Goal: Navigation & Orientation: Find specific page/section

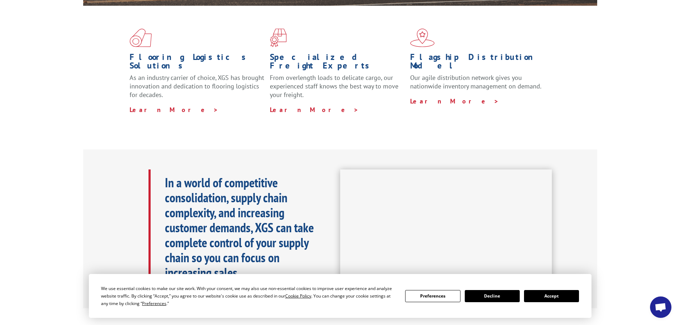
scroll to position [214, 0]
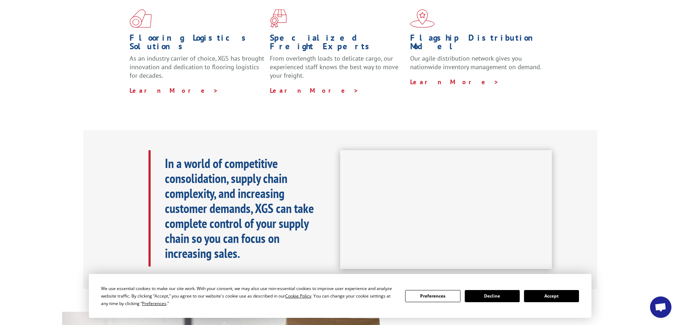
click at [561, 294] on button "Accept" at bounding box center [551, 296] width 55 height 12
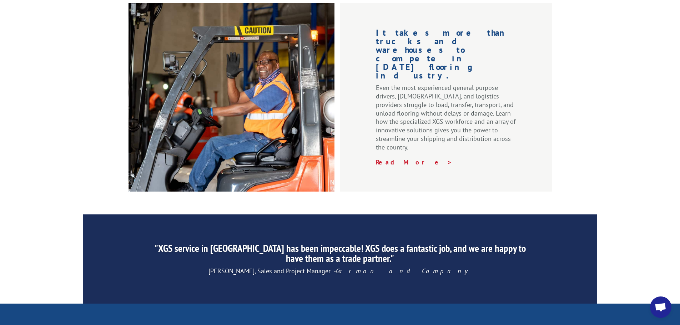
scroll to position [1088, 0]
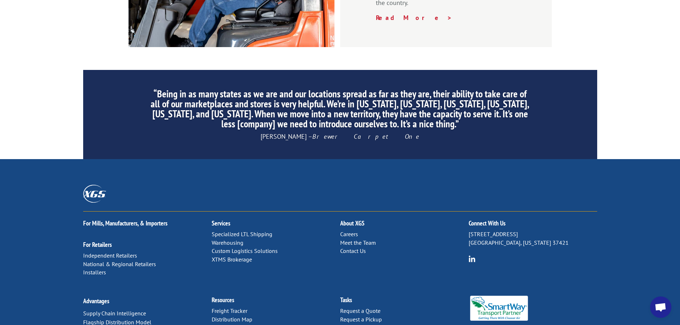
click at [354, 239] on link "Meet the Team" at bounding box center [358, 242] width 36 height 7
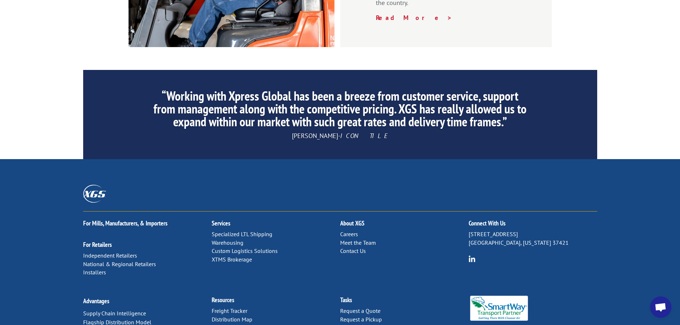
click at [347, 231] on link "Careers" at bounding box center [349, 234] width 18 height 7
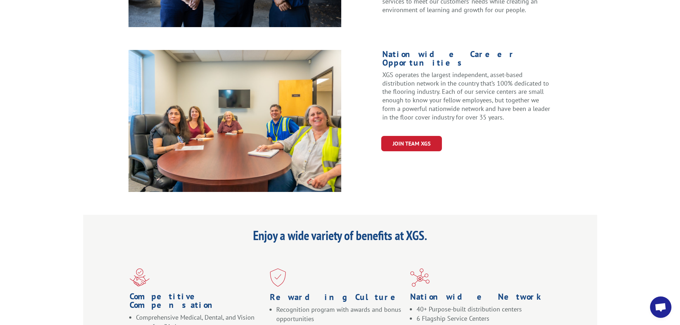
scroll to position [286, 0]
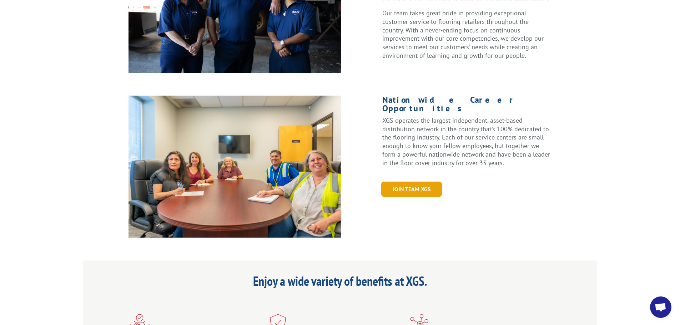
click at [414, 182] on link "Join Team XGS" at bounding box center [411, 189] width 61 height 15
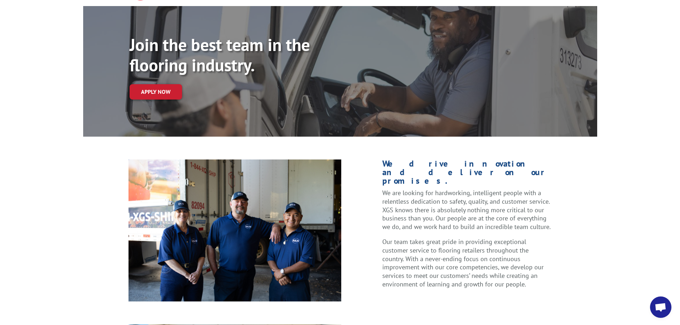
scroll to position [0, 0]
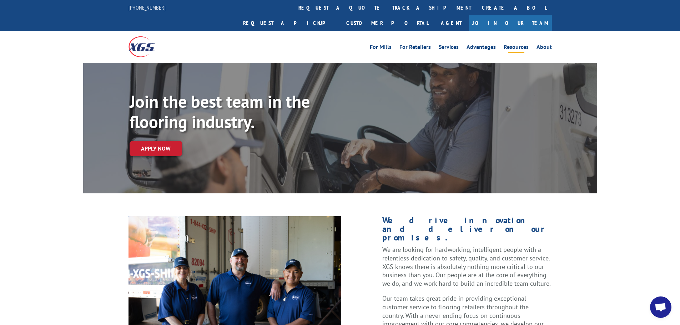
click at [532, 44] on li "Resources" at bounding box center [516, 48] width 33 height 8
click at [557, 31] on div "For Mills For Retailers Services Advantages Resources About For Mills For Retai…" at bounding box center [340, 47] width 680 height 32
click at [545, 44] on link "About" at bounding box center [544, 48] width 15 height 8
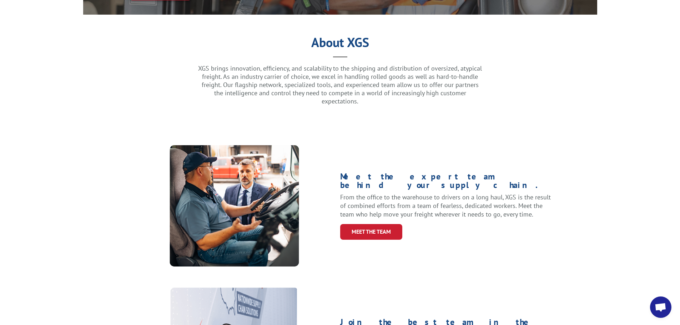
scroll to position [214, 0]
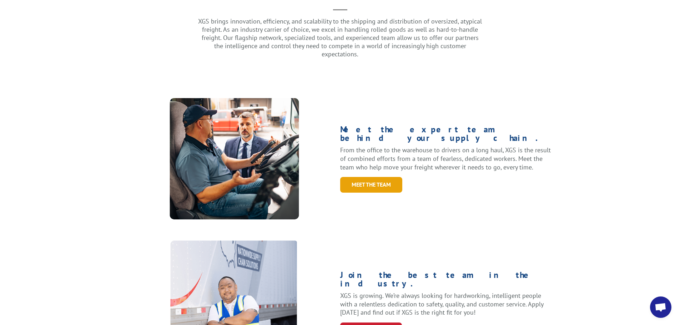
click at [361, 177] on link "Meet the Team" at bounding box center [371, 184] width 62 height 15
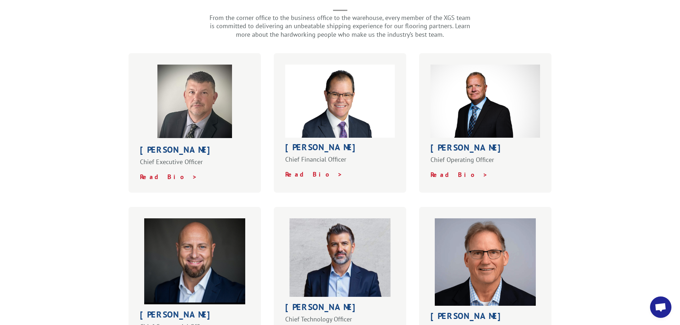
scroll to position [214, 0]
